Goal: Transaction & Acquisition: Purchase product/service

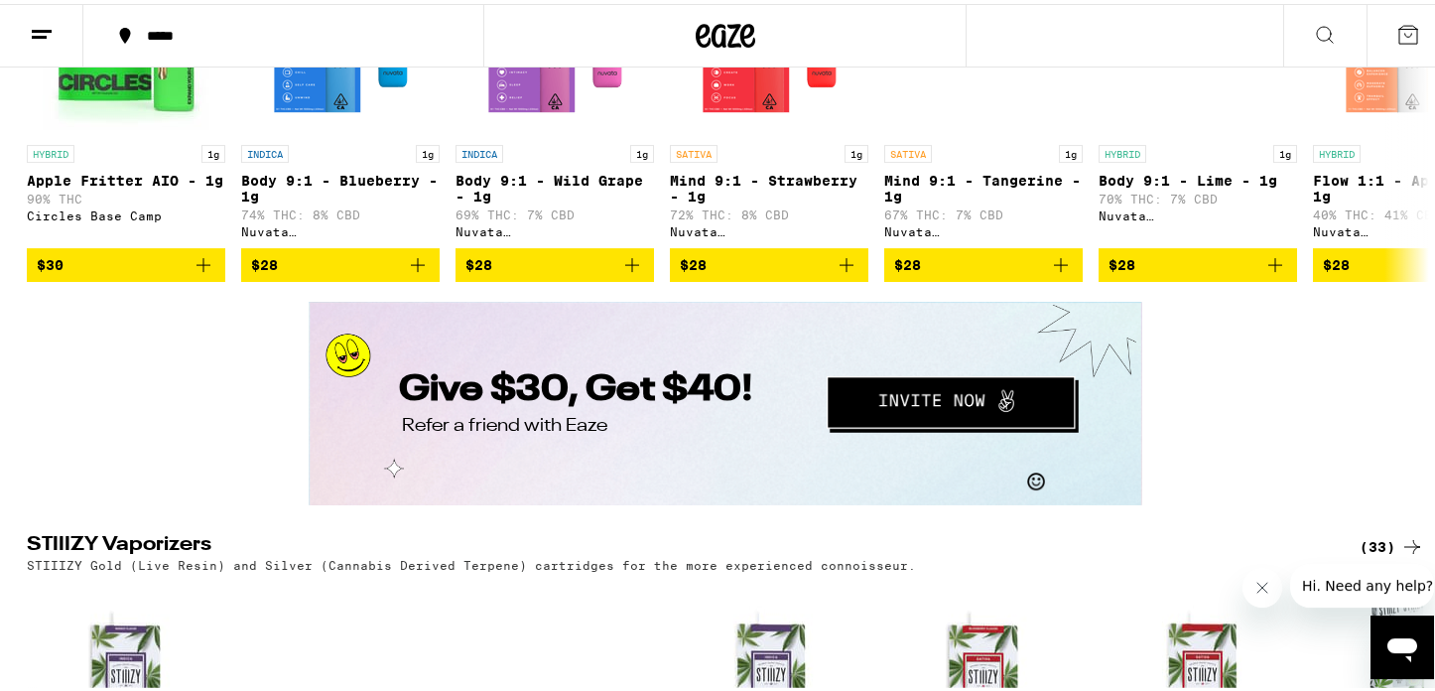
scroll to position [3573, 0]
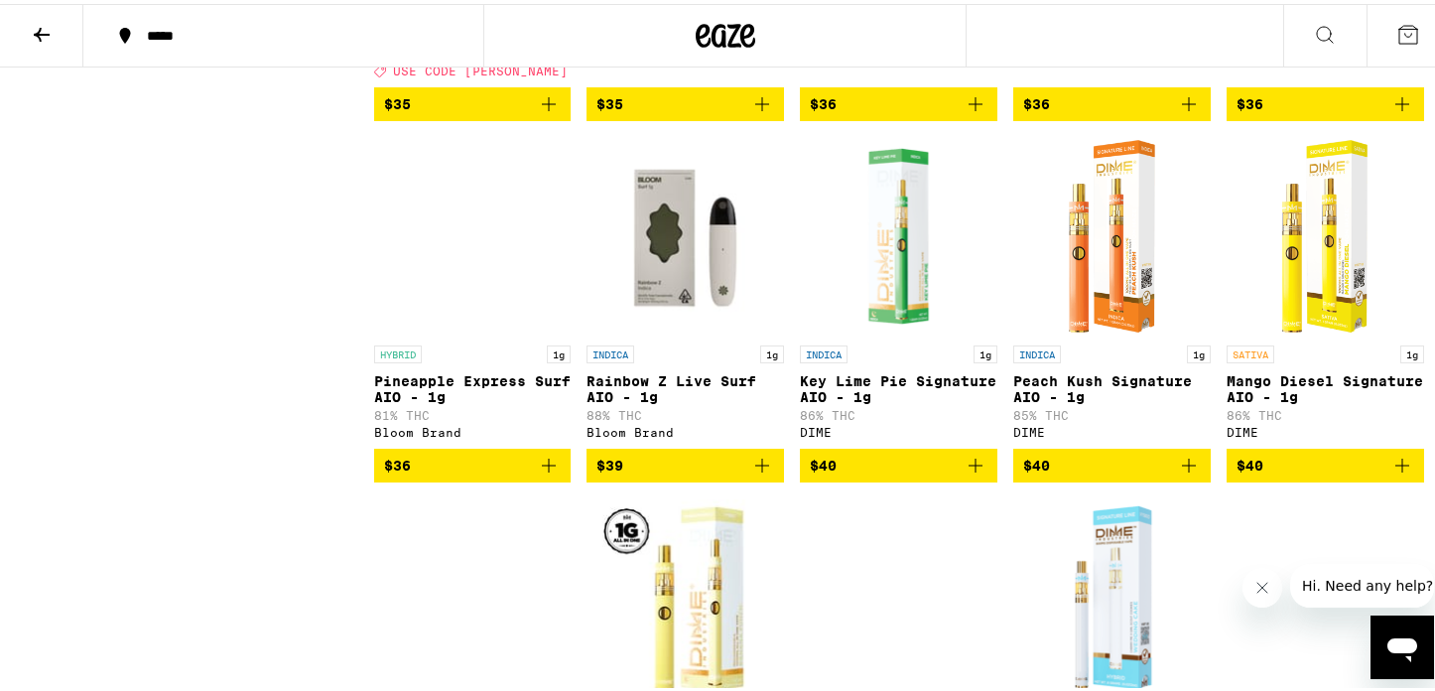
scroll to position [4174, 0]
